Goal: Feedback & Contribution: Leave review/rating

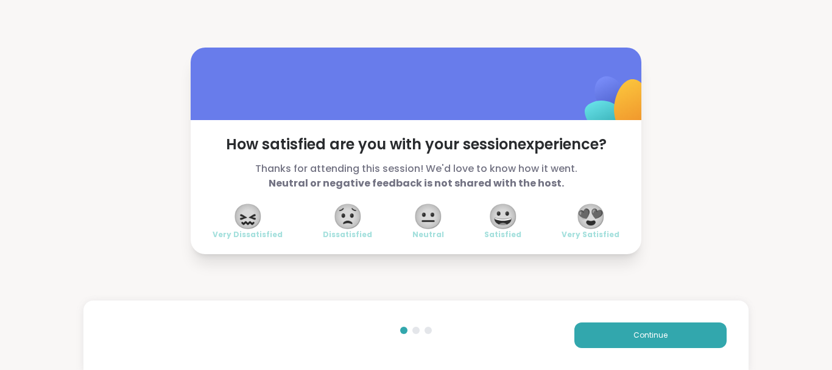
click at [592, 227] on span "😍" at bounding box center [591, 216] width 30 height 22
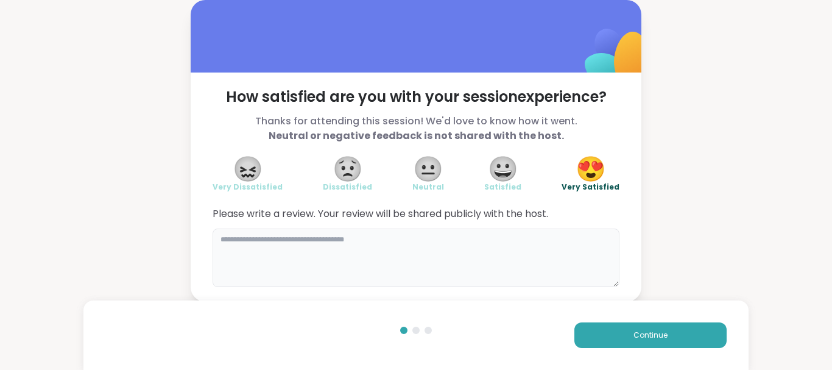
click at [391, 257] on textarea at bounding box center [416, 257] width 407 height 58
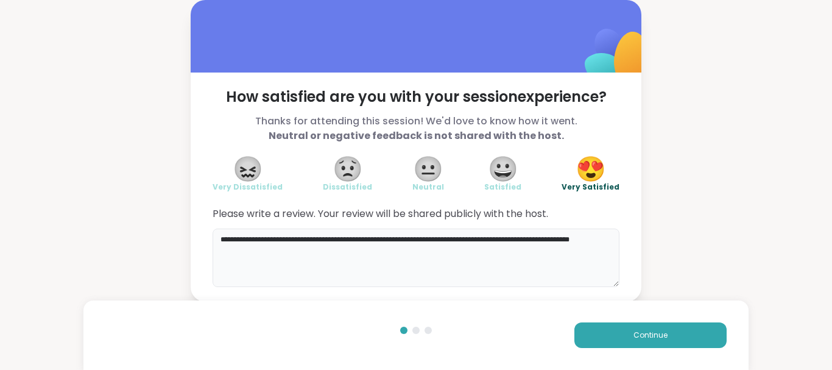
click at [261, 257] on textarea "**********" at bounding box center [416, 257] width 407 height 58
click at [291, 253] on textarea "**********" at bounding box center [416, 257] width 407 height 58
type textarea "**********"
click at [646, 332] on span "Continue" at bounding box center [651, 335] width 34 height 11
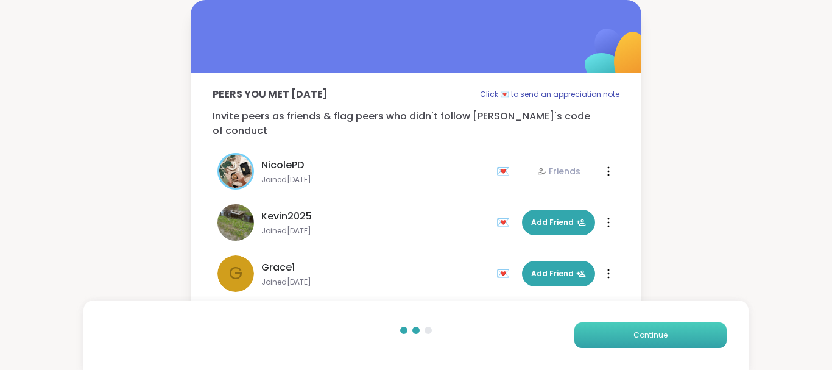
click at [646, 332] on span "Continue" at bounding box center [651, 335] width 34 height 11
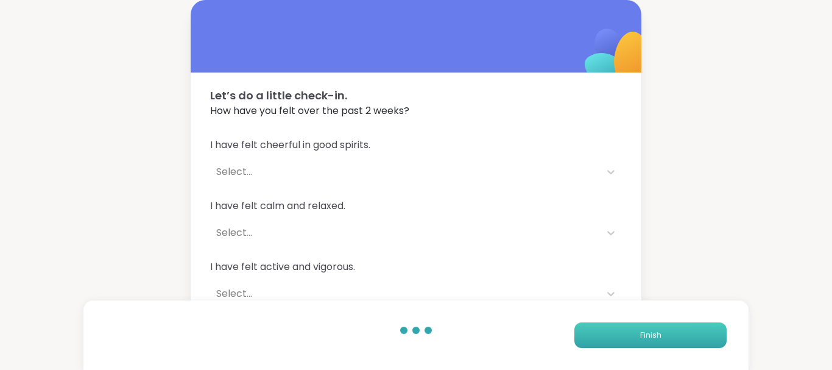
click at [646, 331] on span "Finish" at bounding box center [650, 335] width 21 height 11
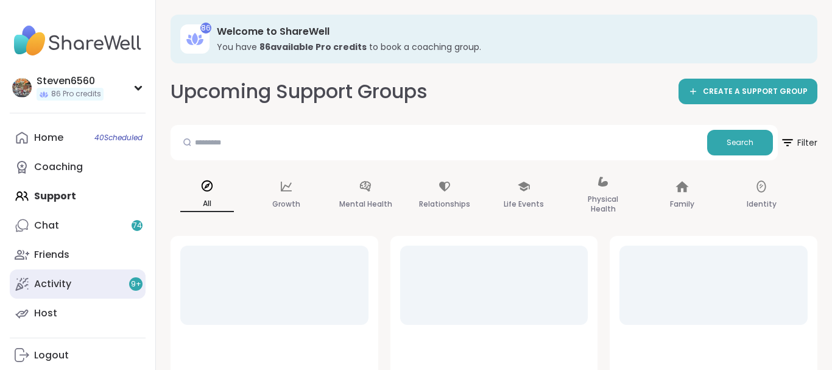
click at [54, 281] on div "Activity 9 +" at bounding box center [52, 283] width 37 height 13
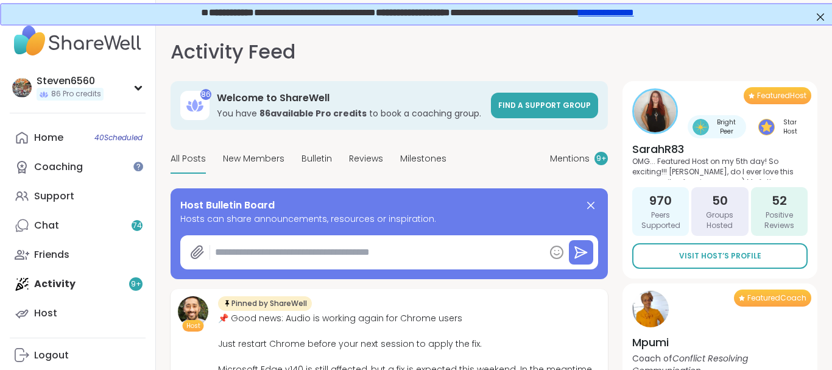
click at [824, 361] on div "Activity Feed Mentions 9 + 86 Welcome to ShareWell You have 86 available Pro cr…" at bounding box center [494, 215] width 676 height 384
click at [830, 363] on div "Activity Feed Mentions 9 + 86 Welcome to ShareWell You have 86 available Pro cr…" at bounding box center [494, 215] width 676 height 384
click at [832, 367] on div "Activity Feed Mentions 9 + 86 Welcome to ShareWell You have 86 available Pro cr…" at bounding box center [494, 215] width 676 height 384
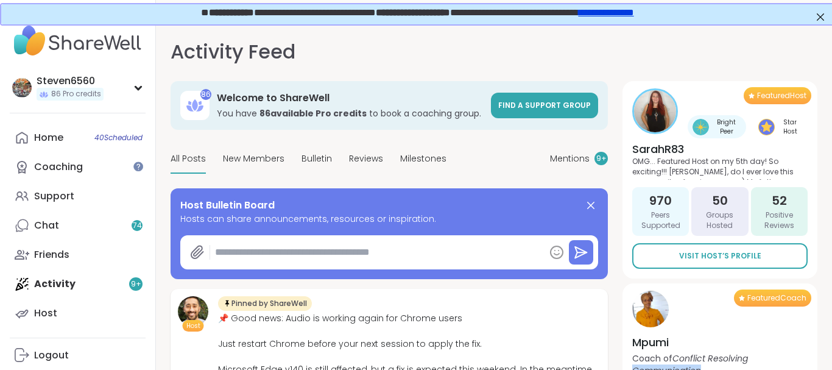
click at [832, 367] on div "Activity Feed Mentions 9 + 86 Welcome to ShareWell You have 86 available Pro cr…" at bounding box center [494, 215] width 676 height 384
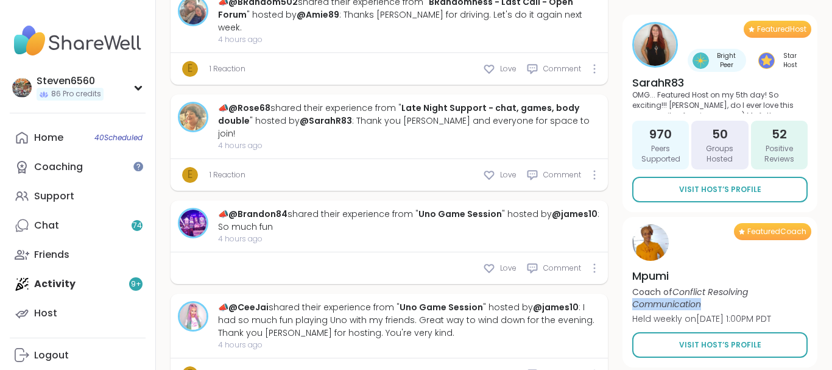
scroll to position [2049, 0]
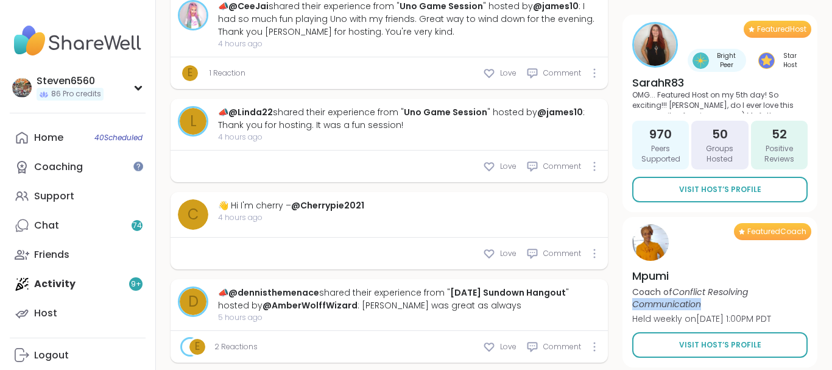
drag, startPoint x: 826, startPoint y: 361, endPoint x: 449, endPoint y: 287, distance: 384.3
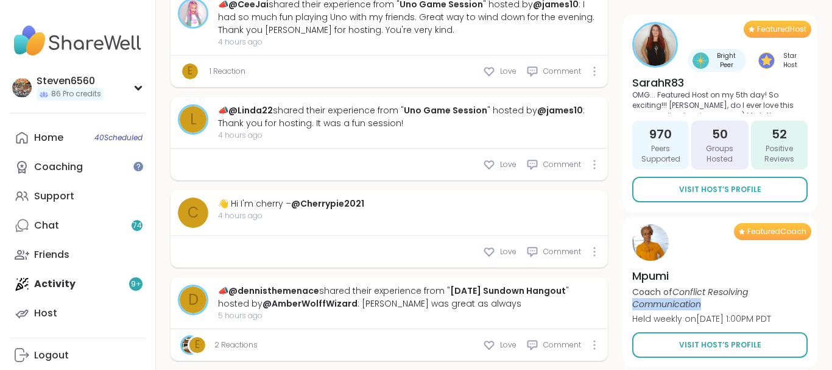
type textarea "*"
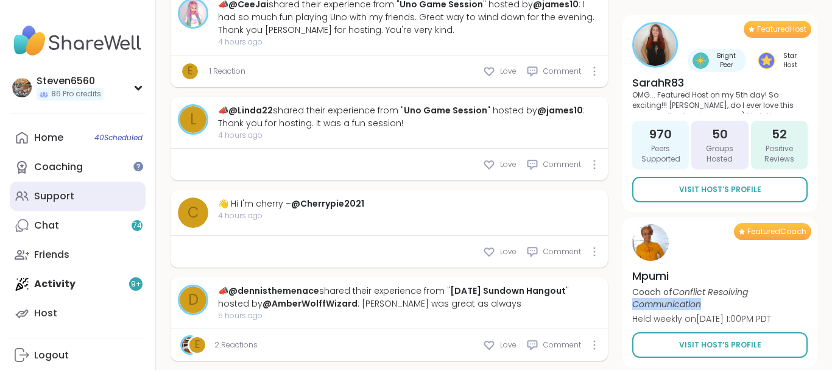
click at [66, 191] on div "Support" at bounding box center [54, 195] width 40 height 13
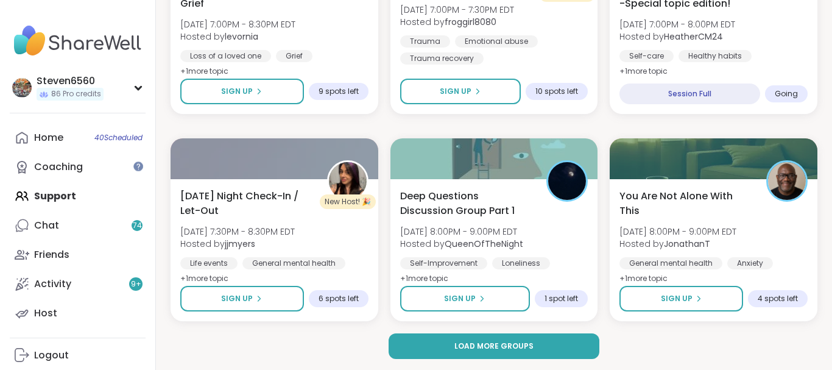
scroll to position [2400, 0]
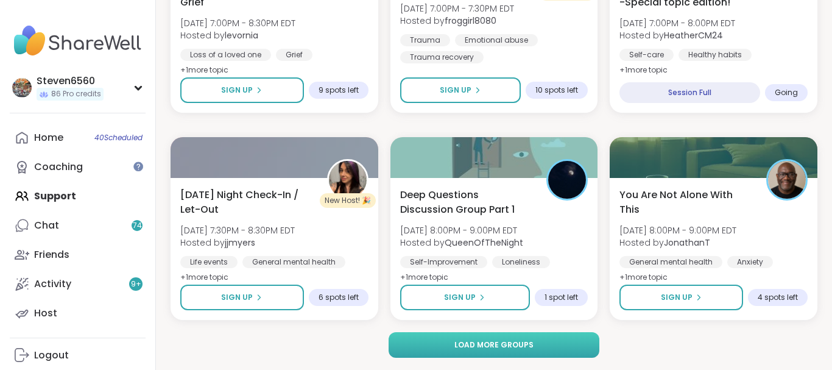
click at [550, 342] on button "Load more groups" at bounding box center [494, 345] width 211 height 26
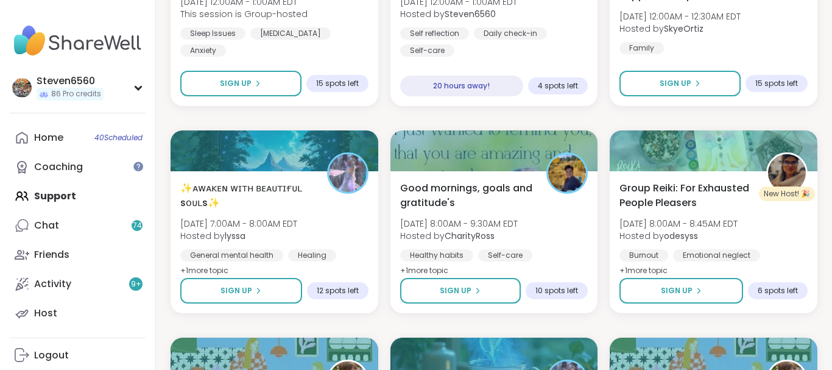
scroll to position [3446, 0]
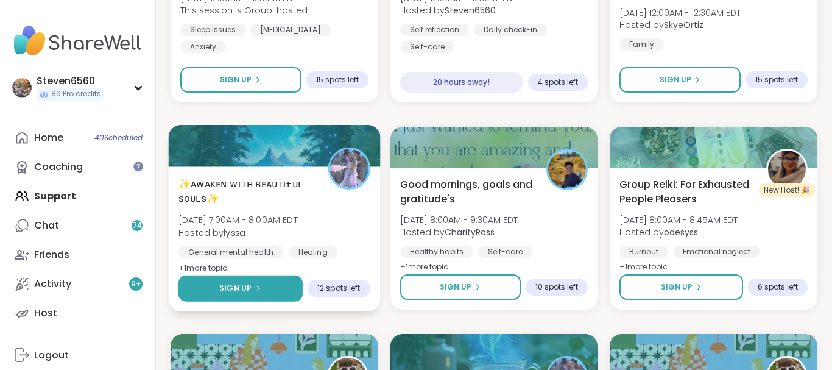
click at [213, 287] on button "Sign Up" at bounding box center [241, 288] width 124 height 26
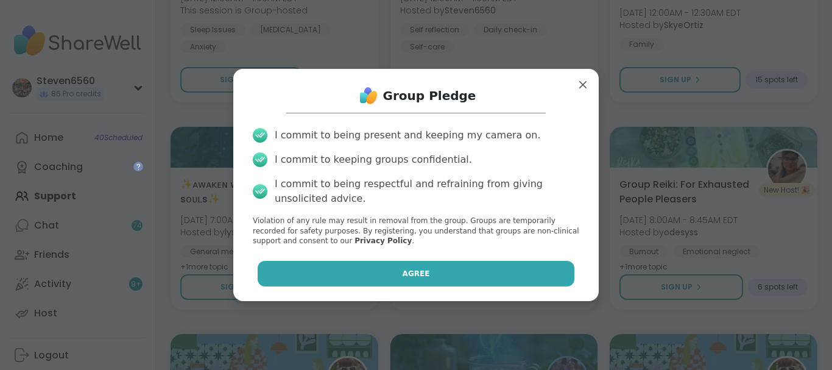
click at [344, 272] on button "Agree" at bounding box center [416, 274] width 317 height 26
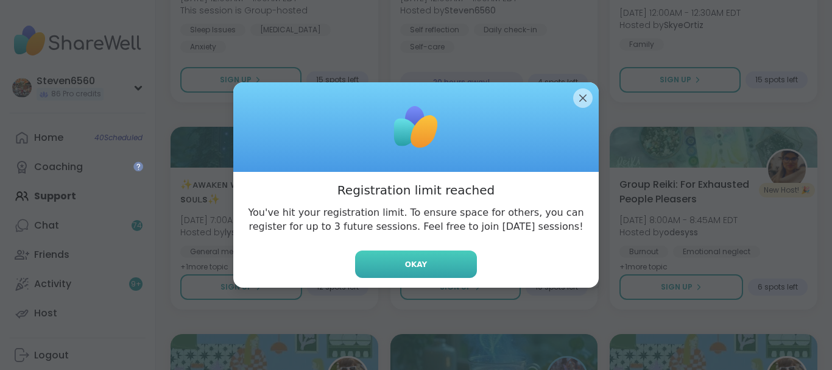
click at [405, 271] on button "Okay" at bounding box center [416, 263] width 122 height 27
